Goal: Navigation & Orientation: Find specific page/section

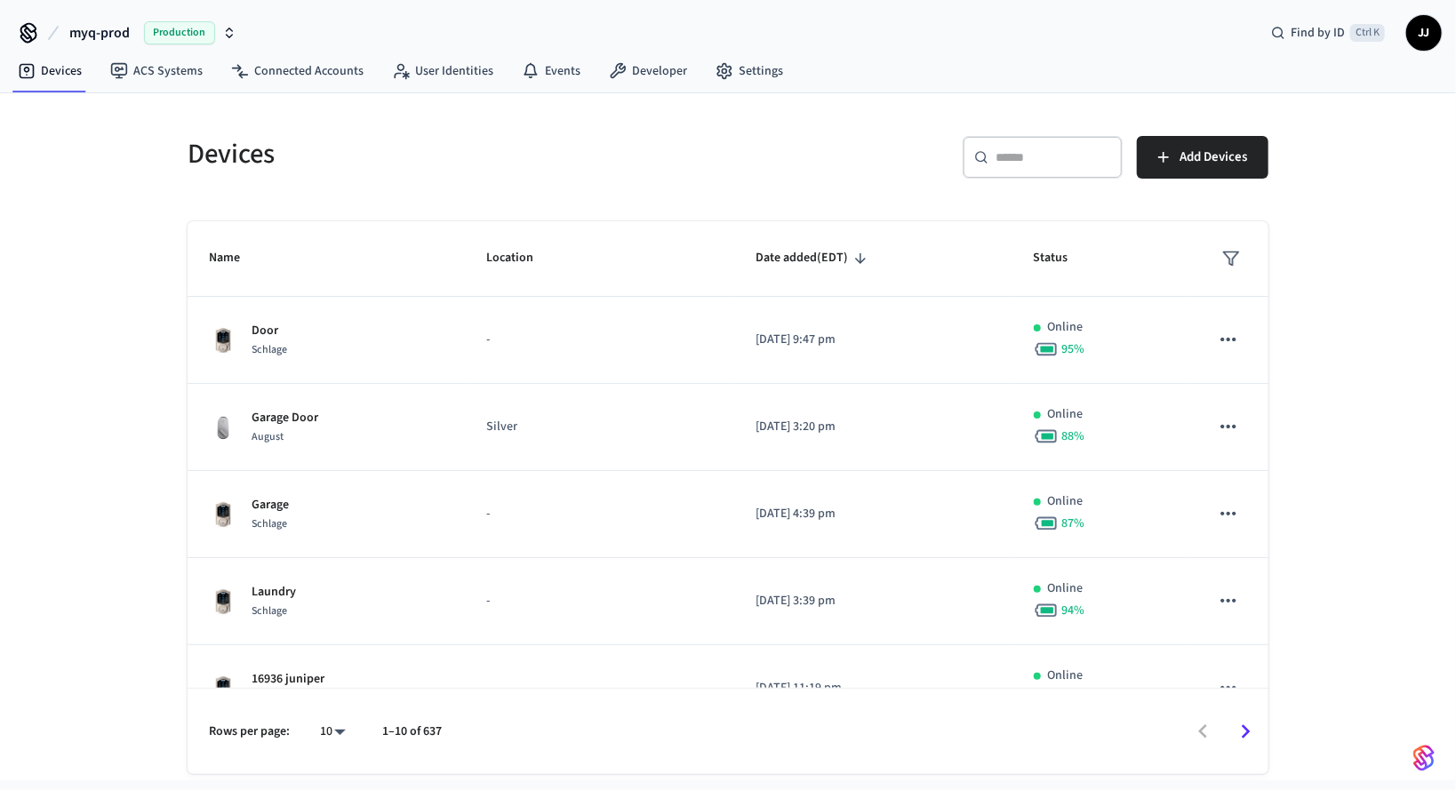
click at [131, 36] on button "myq-prod Production" at bounding box center [153, 32] width 178 height 37
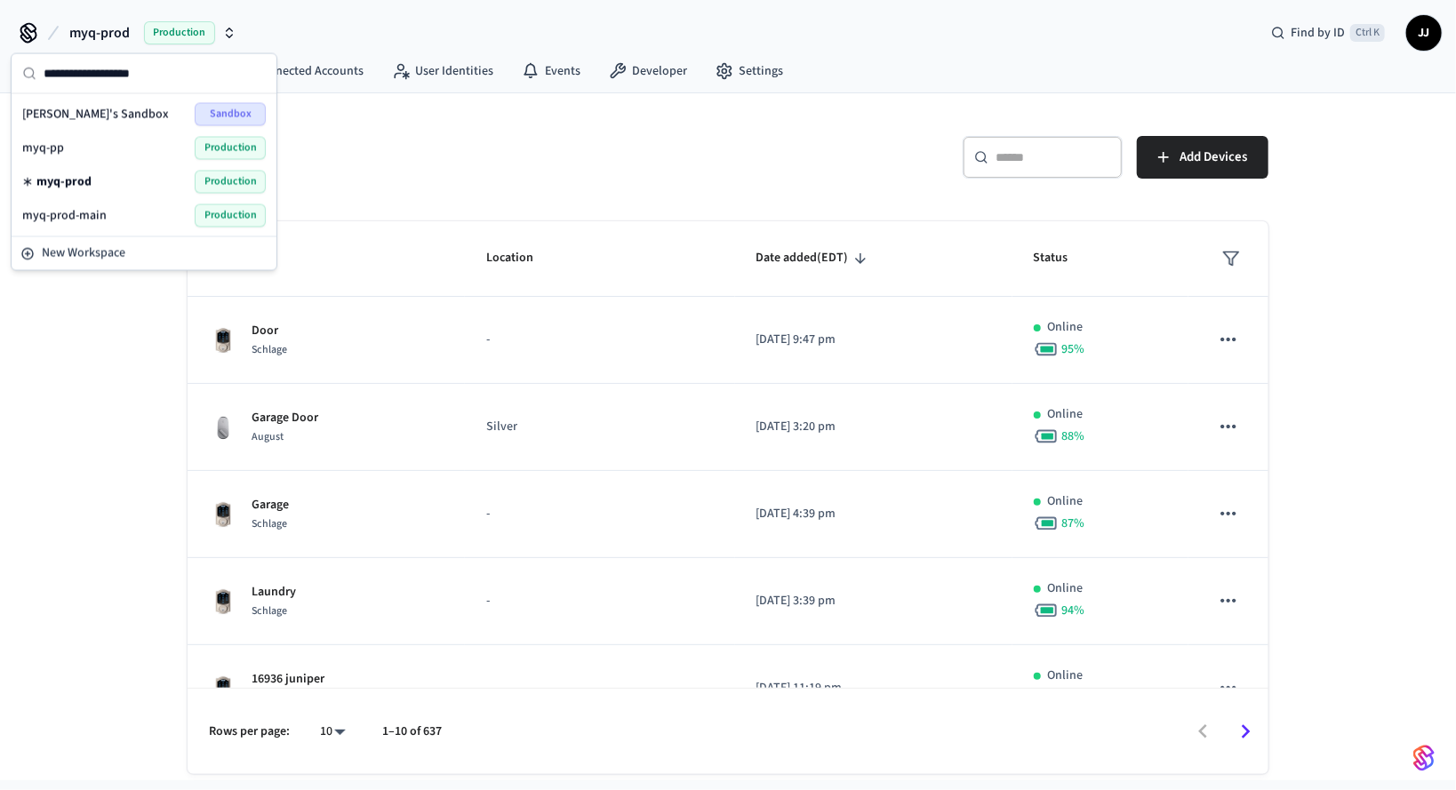
click at [138, 216] on div "myq-prod-main Production" at bounding box center [144, 215] width 244 height 23
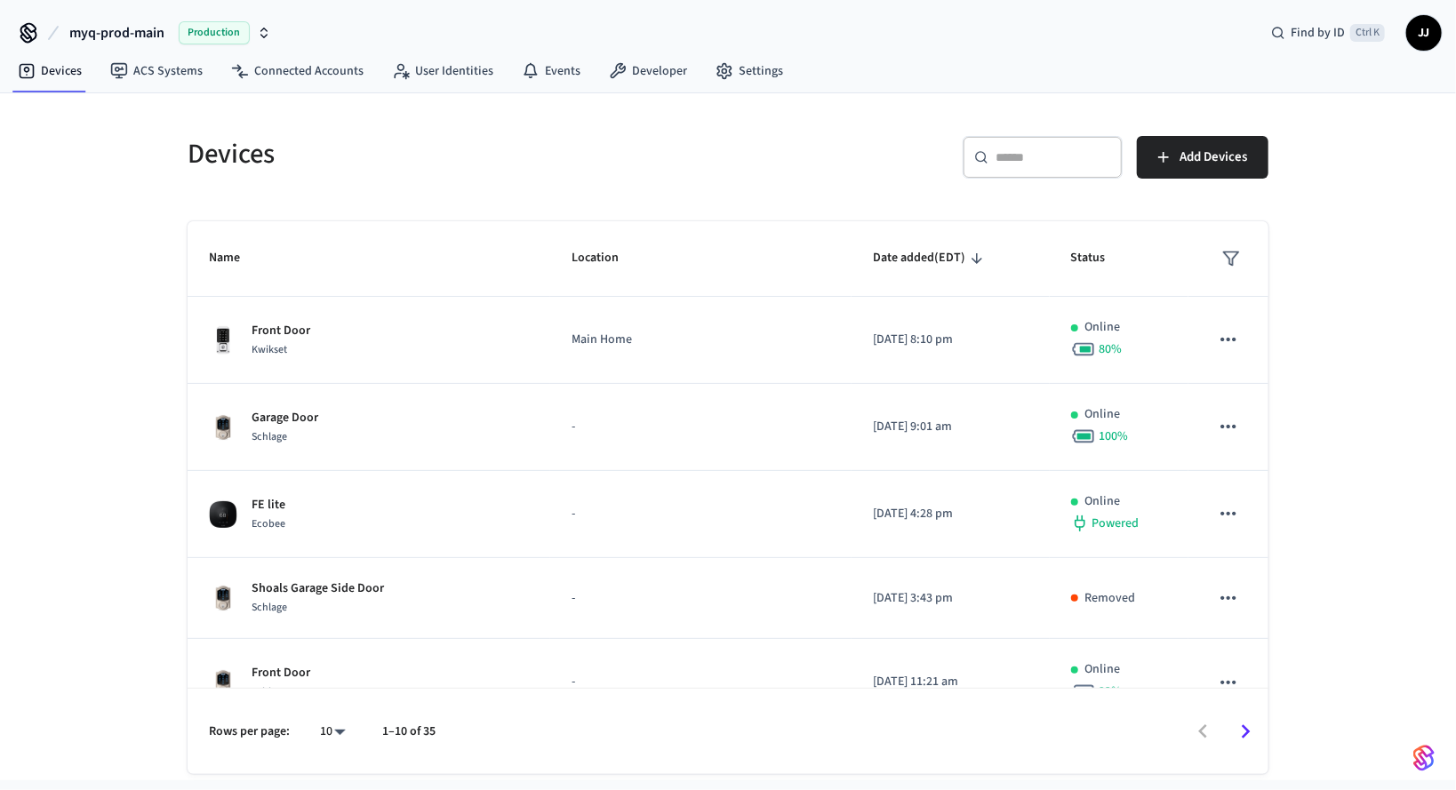
click at [129, 613] on div "Devices ​ ​ Add Devices Name Location Date added (EDT) Status Front Door Kwikse…" at bounding box center [728, 436] width 1456 height 687
click at [309, 68] on link "Connected Accounts" at bounding box center [297, 71] width 161 height 32
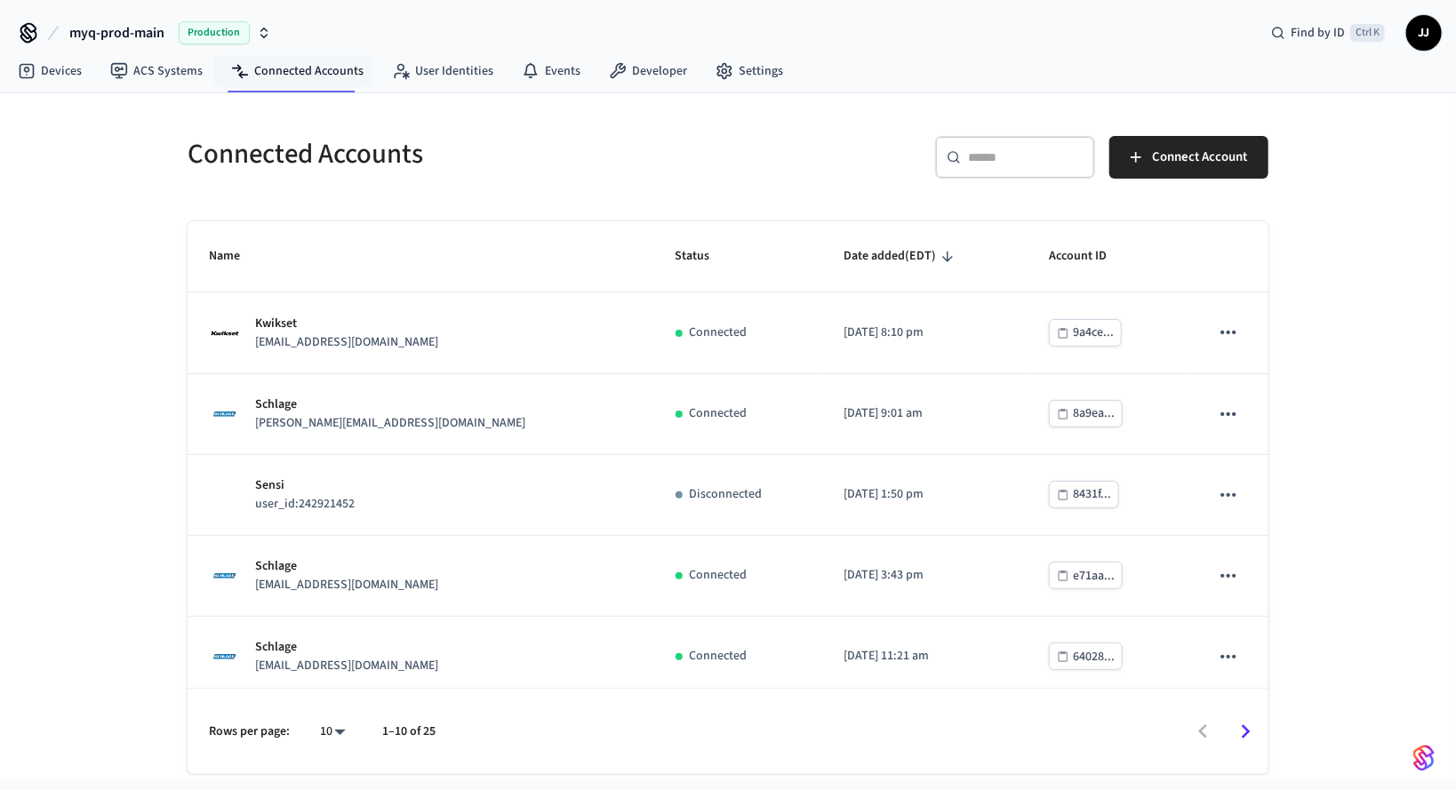
click at [122, 462] on div "Connected Accounts ​ ​ Connect Account Name Status Date added (EDT) Account ID …" at bounding box center [728, 436] width 1456 height 687
click at [152, 78] on link "ACS Systems" at bounding box center [156, 71] width 121 height 32
click at [66, 72] on link "Devices" at bounding box center [50, 71] width 92 height 32
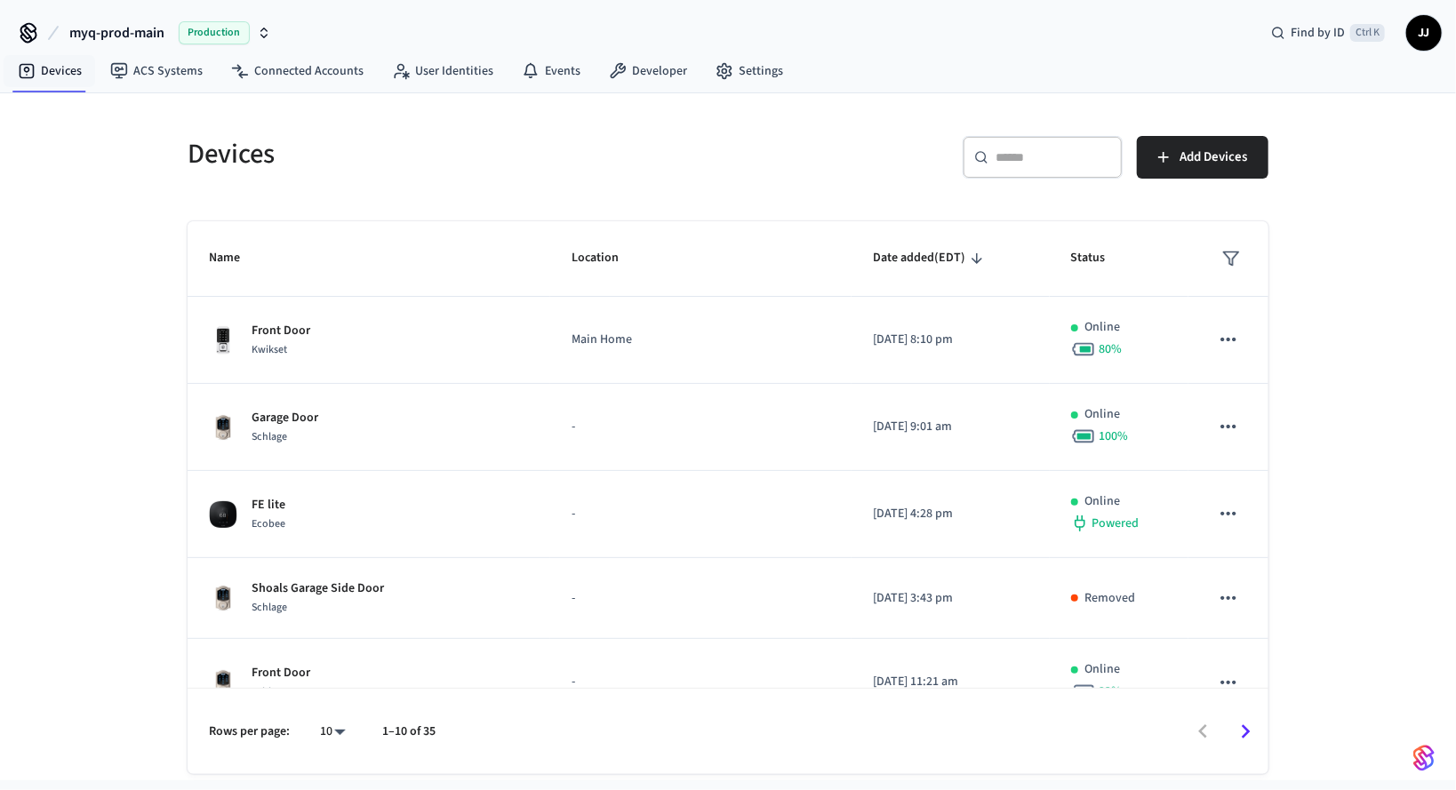
click at [470, 141] on h5 "Devices" at bounding box center [453, 154] width 530 height 36
click at [235, 36] on span "Production" at bounding box center [214, 32] width 71 height 23
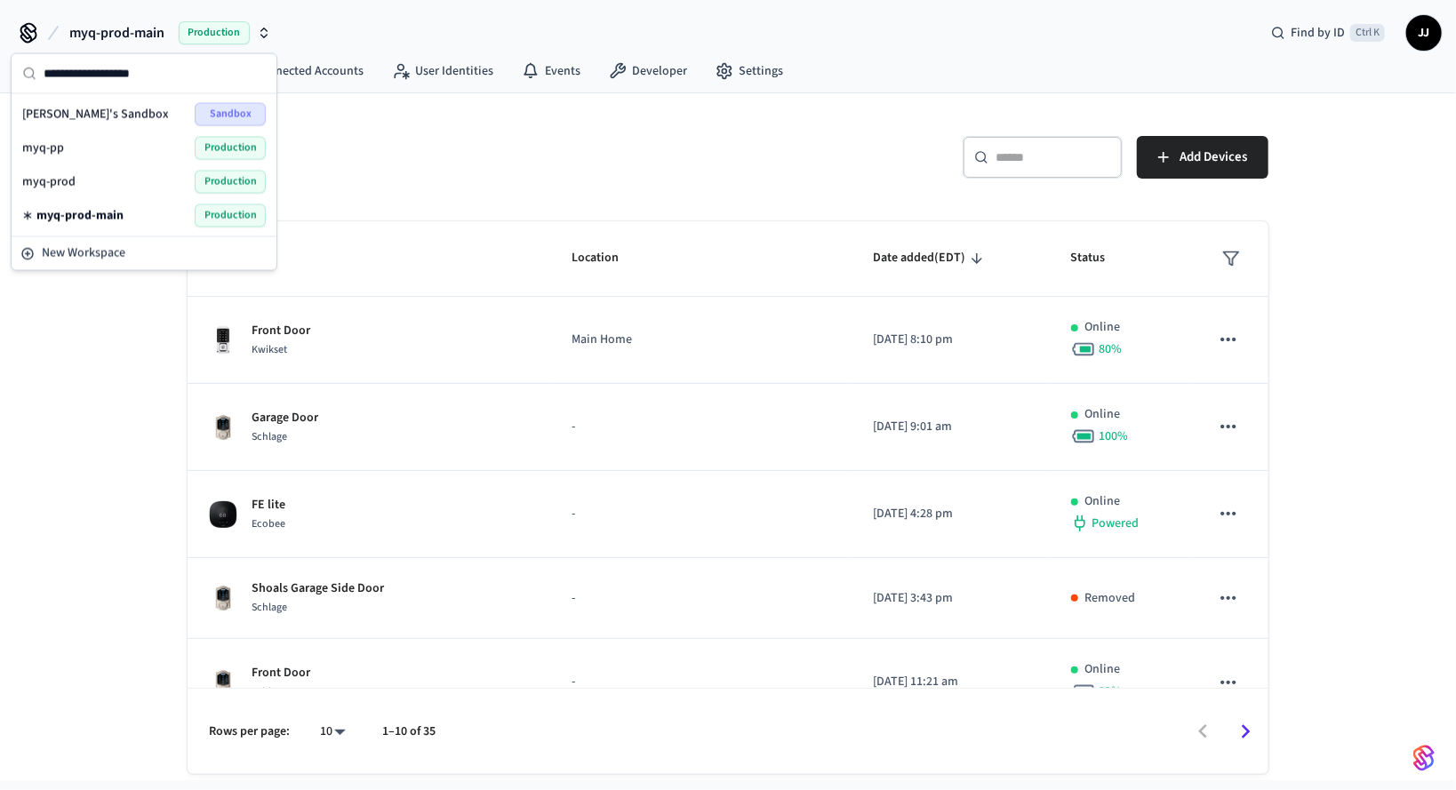
click at [149, 207] on div "myq-prod-main Production" at bounding box center [144, 215] width 244 height 23
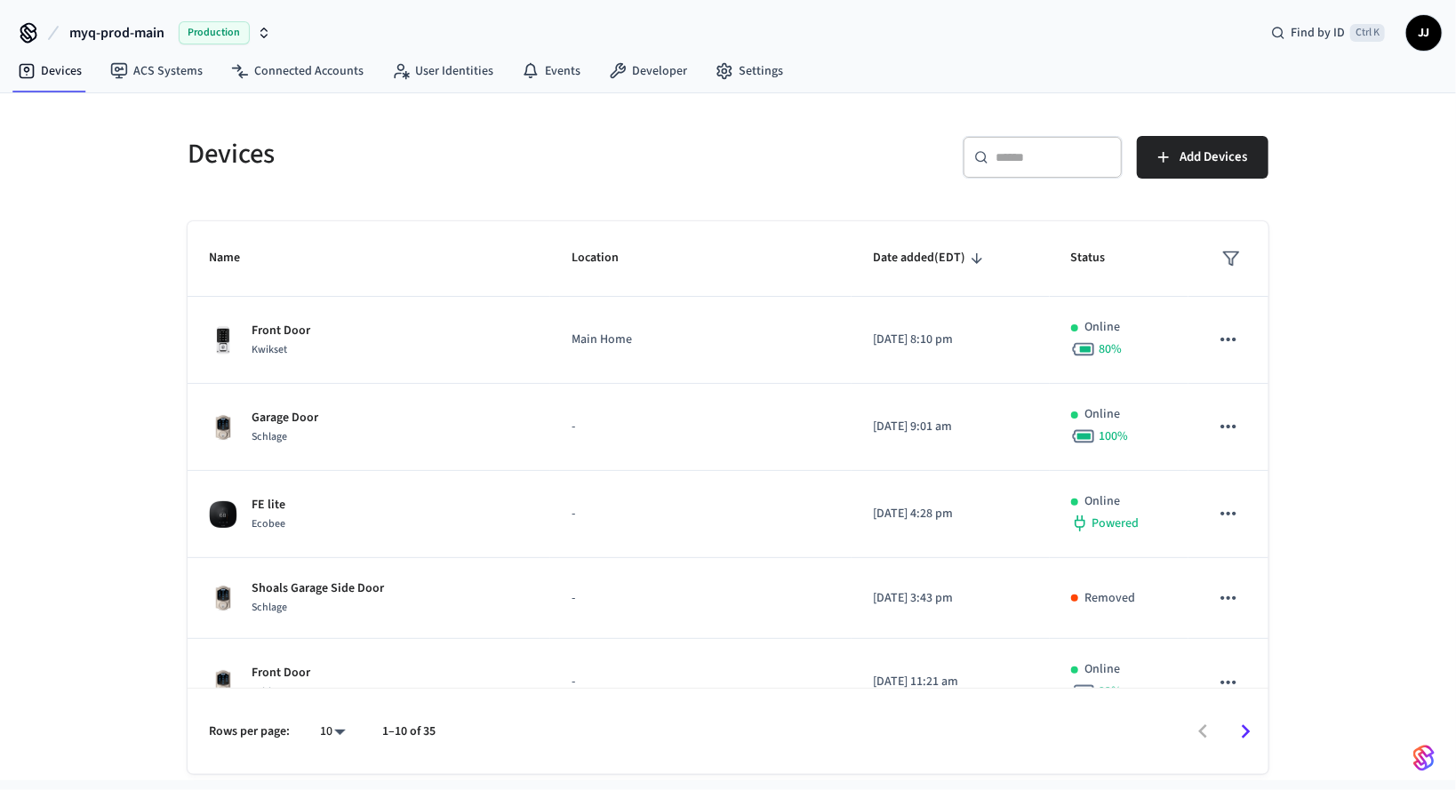
click at [381, 192] on div "Devices ​ ​ Add Devices Name Location Date added (EDT) Status Front Door Kwikse…" at bounding box center [727, 445] width 1109 height 660
click at [69, 381] on div "Devices ​ ​ Add Devices Name Location Date added (EDT) Status Front Door Kwikse…" at bounding box center [728, 436] width 1456 height 687
